Goal: Task Accomplishment & Management: Use online tool/utility

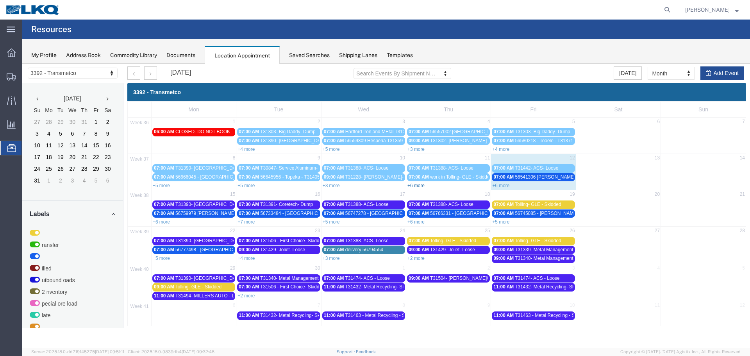
click at [419, 187] on link "+6 more" at bounding box center [416, 185] width 17 height 5
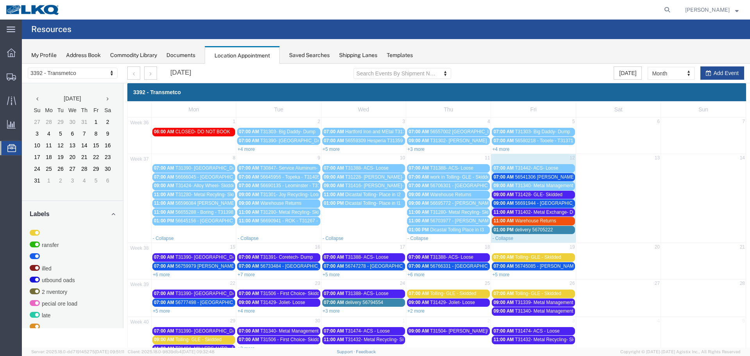
click at [541, 176] on span "56541306 [PERSON_NAME] T31354 Skidded" at bounding box center [562, 176] width 95 height 5
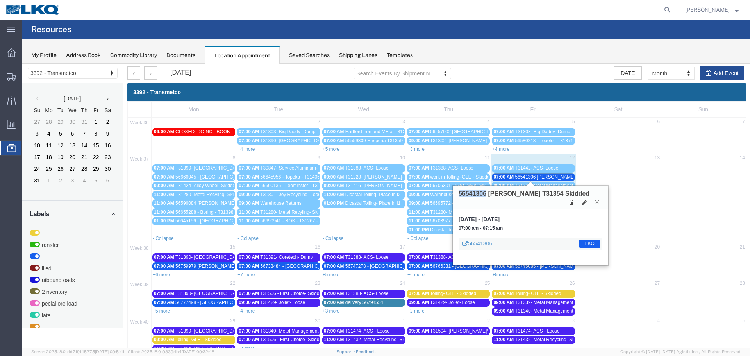
drag, startPoint x: 459, startPoint y: 193, endPoint x: 485, endPoint y: 193, distance: 26.2
click at [485, 193] on h3 "56541306 [PERSON_NAME] T31354 Skidded" at bounding box center [524, 193] width 131 height 7
copy h3 "56541306"
click at [598, 200] on icon at bounding box center [597, 202] width 4 height 5
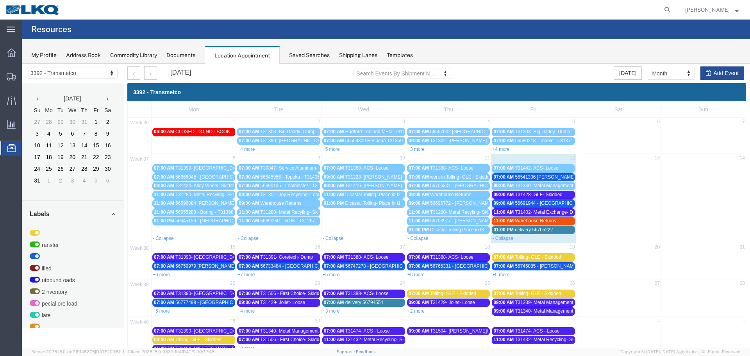
click at [521, 205] on span "56691944 - [GEOGRAPHIC_DATA] - T31373 - Palletized" at bounding box center [573, 202] width 117 height 5
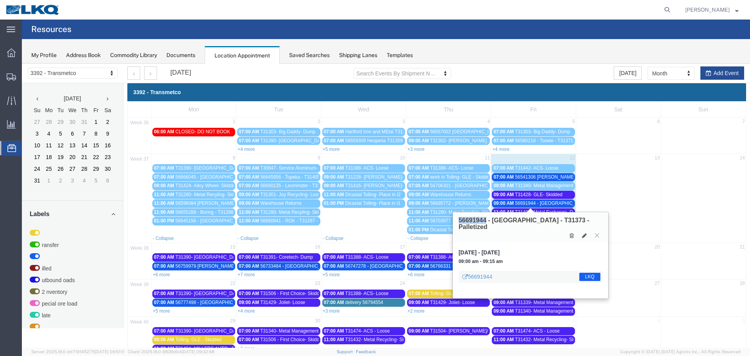
drag, startPoint x: 459, startPoint y: 220, endPoint x: 486, endPoint y: 220, distance: 26.6
click at [486, 220] on h3 "56691944 - [GEOGRAPHIC_DATA] - T31373 - Palletized" at bounding box center [531, 224] width 144 height 14
copy h3 "56691944"
click at [161, 276] on link "+6 more" at bounding box center [161, 274] width 17 height 5
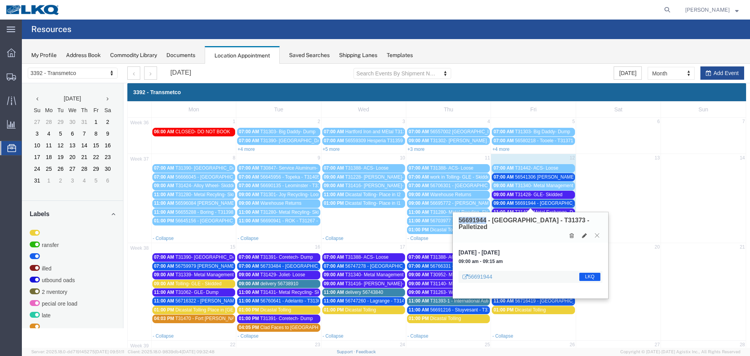
click at [595, 233] on icon at bounding box center [597, 235] width 4 height 5
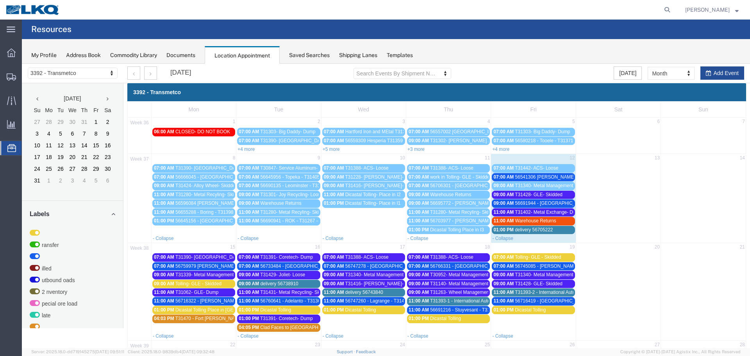
click at [515, 211] on span "T31402- Metal Exchange- Dump" at bounding box center [548, 211] width 67 height 5
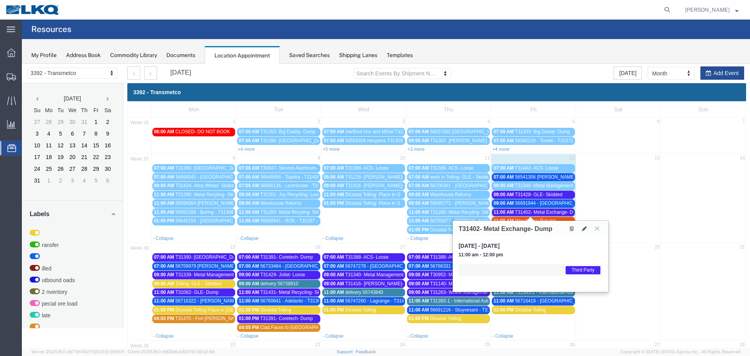
click at [596, 229] on icon at bounding box center [597, 228] width 4 height 5
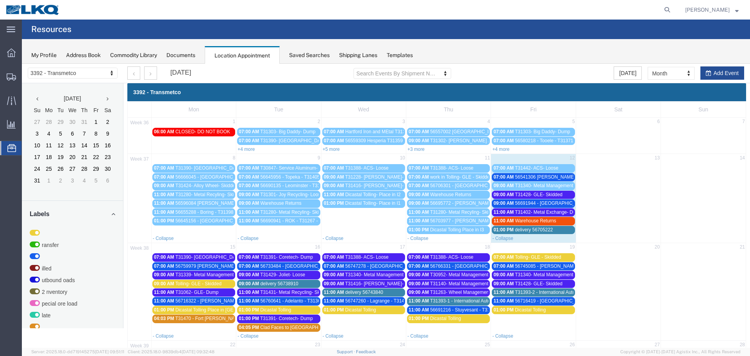
click at [539, 203] on span "56691944 - [GEOGRAPHIC_DATA] - T31373 - Palletized" at bounding box center [573, 202] width 117 height 5
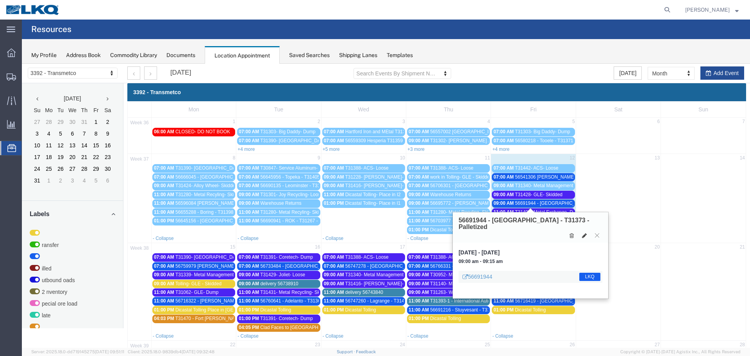
click at [584, 233] on icon at bounding box center [584, 235] width 5 height 5
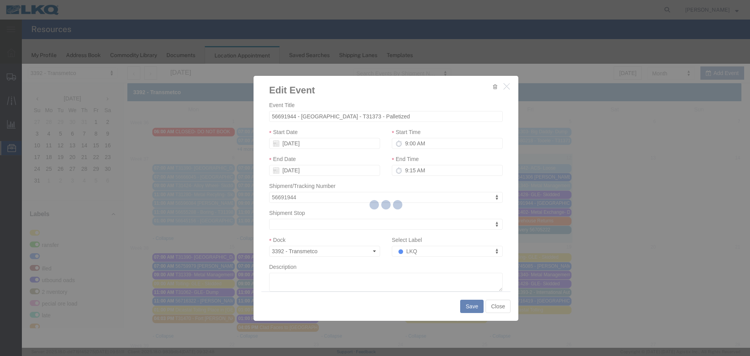
select select
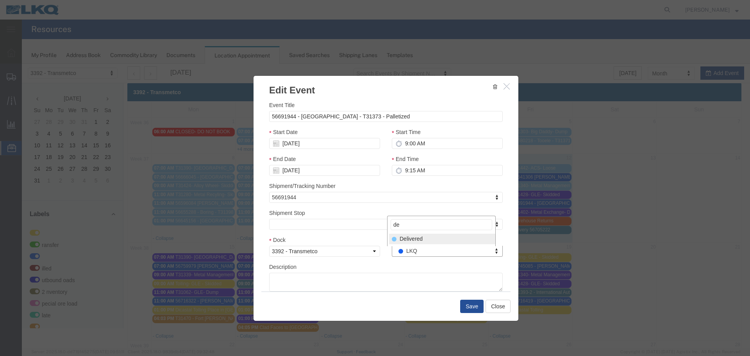
type input "de"
select select "40"
click at [462, 304] on button "Save" at bounding box center [471, 306] width 23 height 13
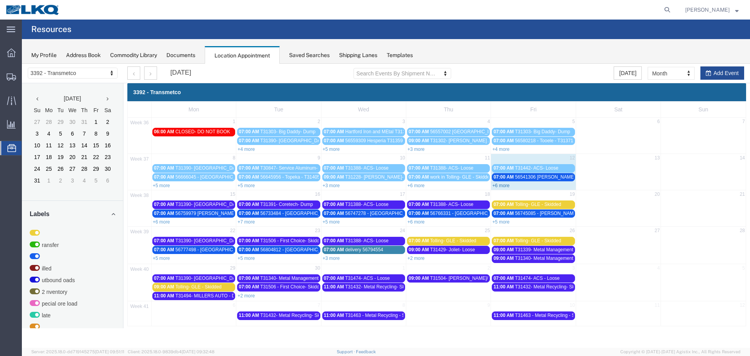
click at [501, 187] on link "+6 more" at bounding box center [500, 185] width 17 height 5
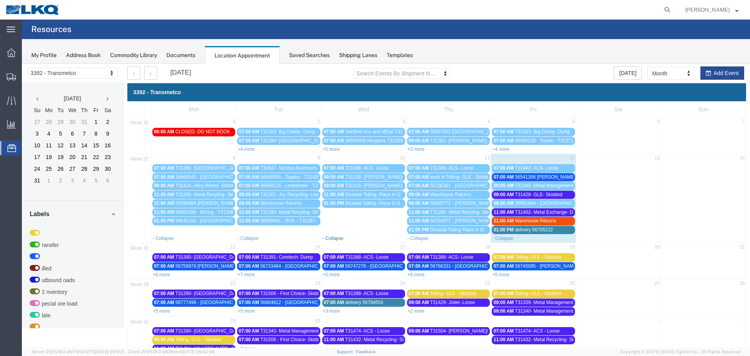
click at [335, 239] on link "- Collapse" at bounding box center [333, 238] width 21 height 5
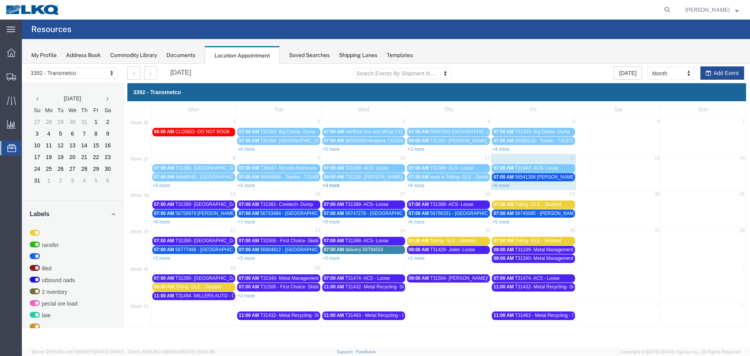
click at [334, 185] on link "+3 more" at bounding box center [331, 185] width 17 height 5
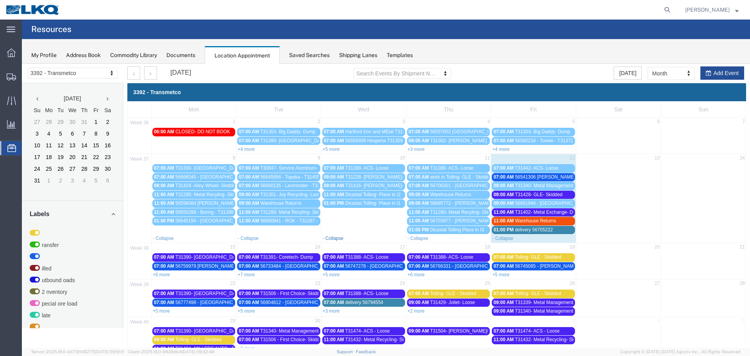
click at [329, 238] on link "- Collapse" at bounding box center [333, 238] width 21 height 5
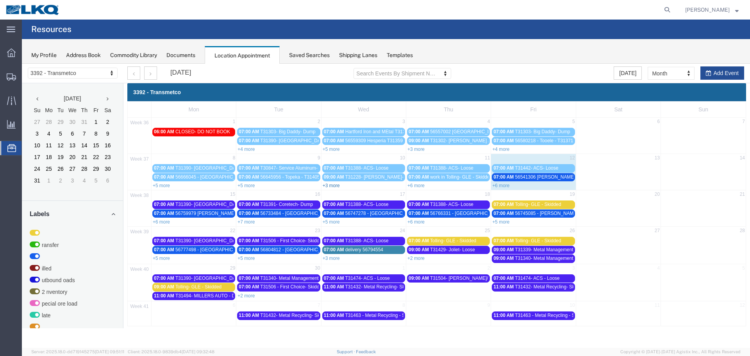
click at [330, 187] on link "+3 more" at bounding box center [331, 185] width 17 height 5
